Goal: Transaction & Acquisition: Purchase product/service

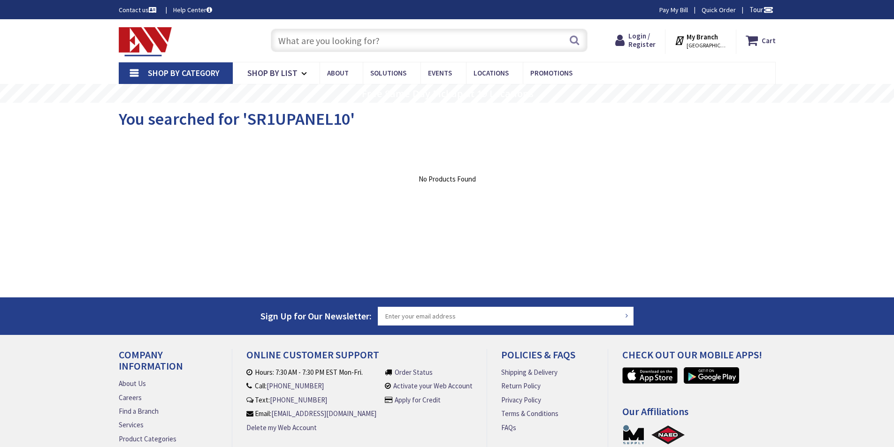
drag, startPoint x: 0, startPoint y: 0, endPoint x: 286, endPoint y: 35, distance: 287.9
paste input "m47/e"
type input "m47/e"
click at [574, 44] on button "Search" at bounding box center [574, 40] width 12 height 21
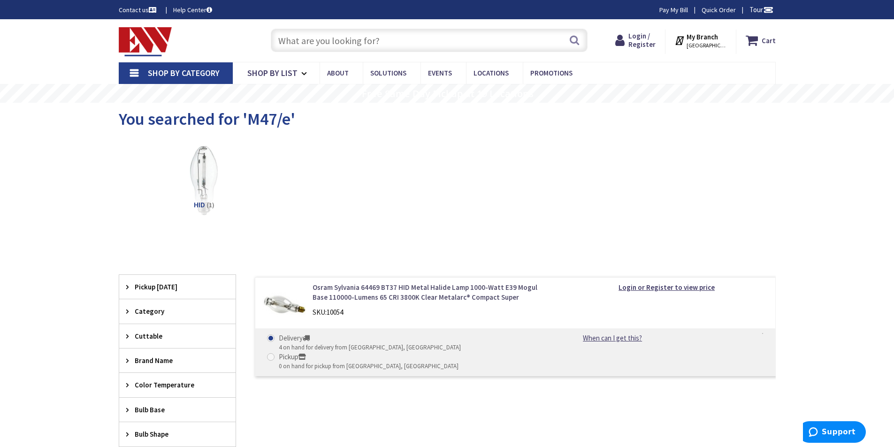
click at [470, 297] on link "Osram Sylvania 64469 BT37 HID Metal Halide Lamp 1000-Watt E39 Mogul Base 110000…" at bounding box center [432, 293] width 239 height 20
